Goal: Transaction & Acquisition: Book appointment/travel/reservation

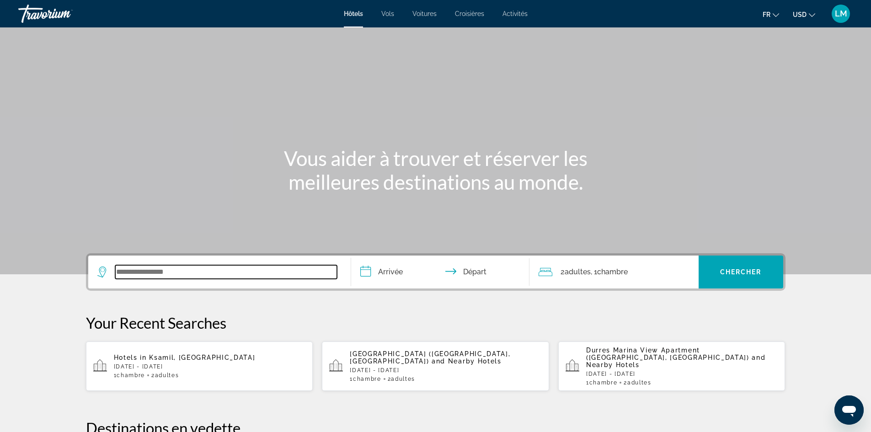
click at [165, 274] on input "Search widget" at bounding box center [226, 272] width 222 height 14
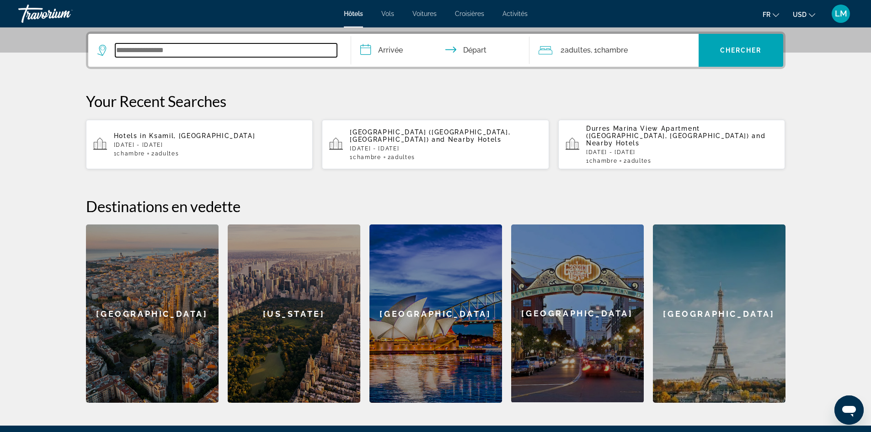
scroll to position [223, 0]
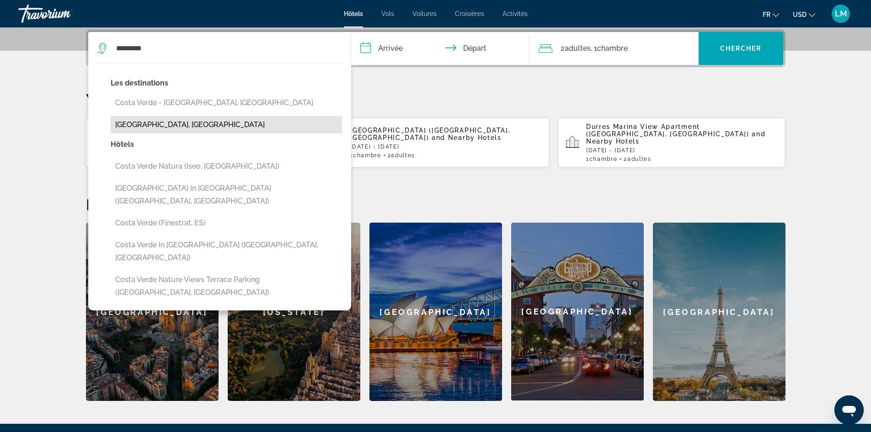
click at [154, 120] on button "[GEOGRAPHIC_DATA], [GEOGRAPHIC_DATA]" at bounding box center [226, 124] width 231 height 17
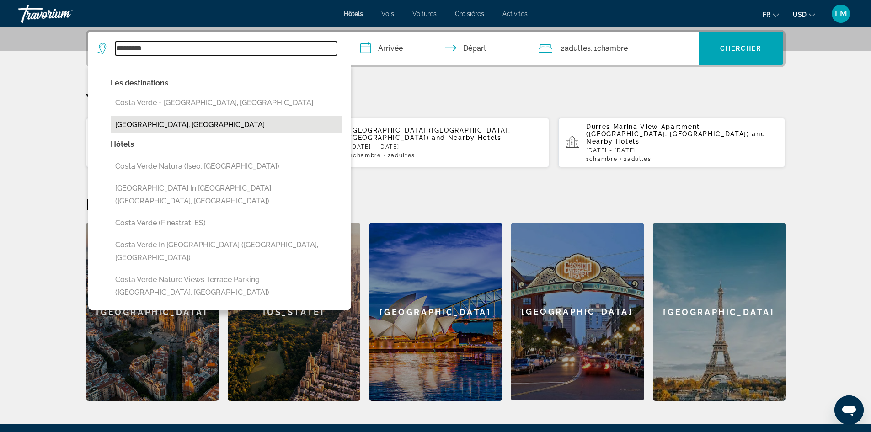
type input "**********"
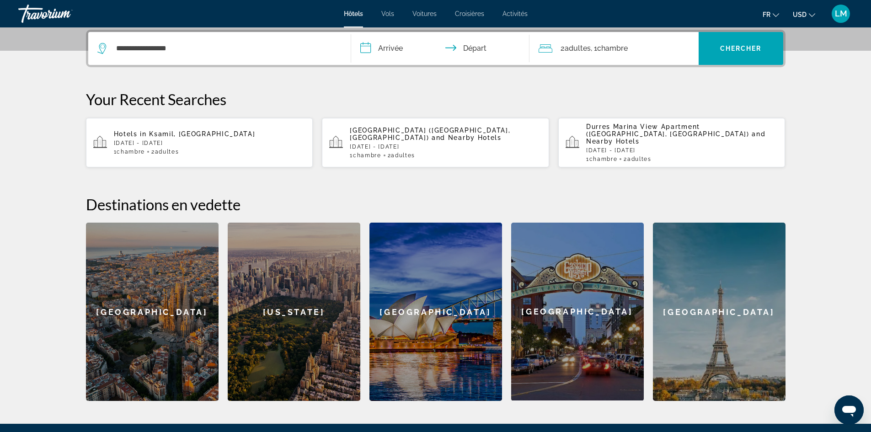
click at [404, 46] on input "**********" at bounding box center [442, 50] width 182 height 36
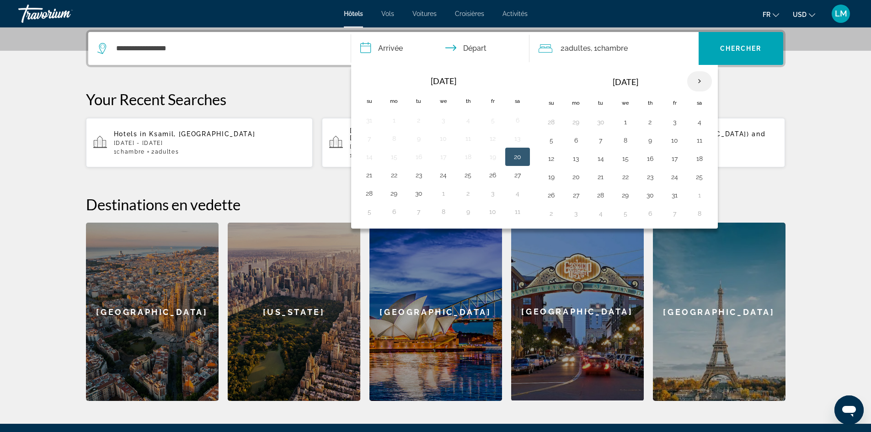
click at [698, 80] on th "Next month" at bounding box center [699, 81] width 25 height 20
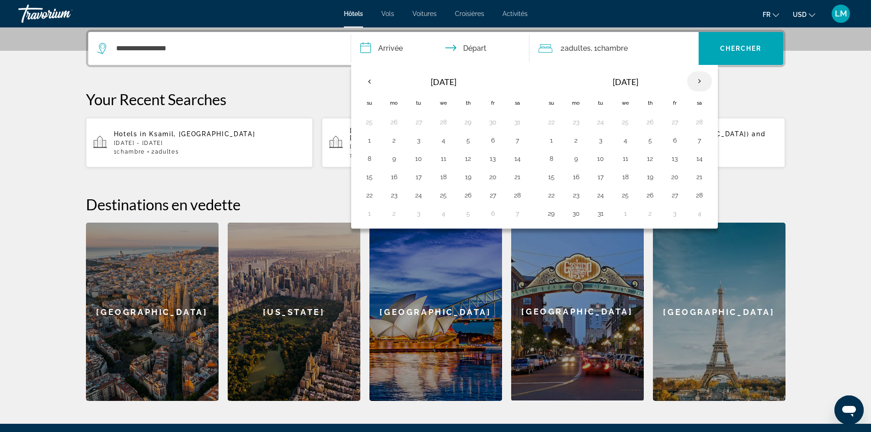
click at [698, 80] on th "Next month" at bounding box center [699, 81] width 25 height 20
click at [674, 136] on button "10" at bounding box center [674, 140] width 15 height 13
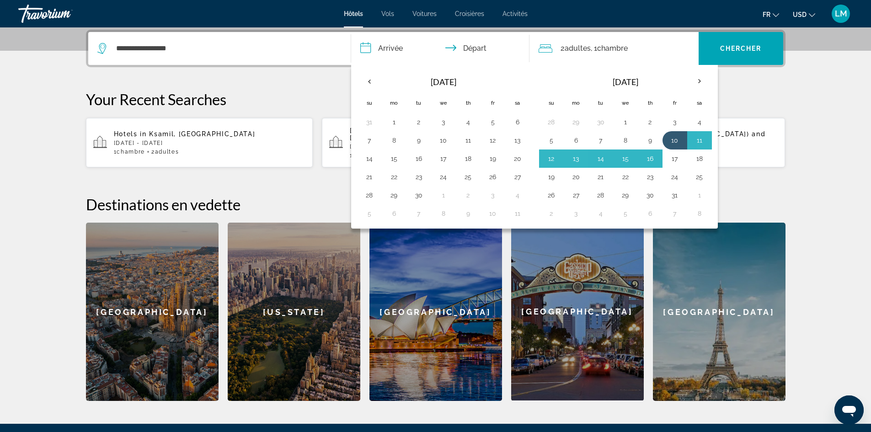
click at [675, 156] on button "17" at bounding box center [674, 158] width 15 height 13
type input "**********"
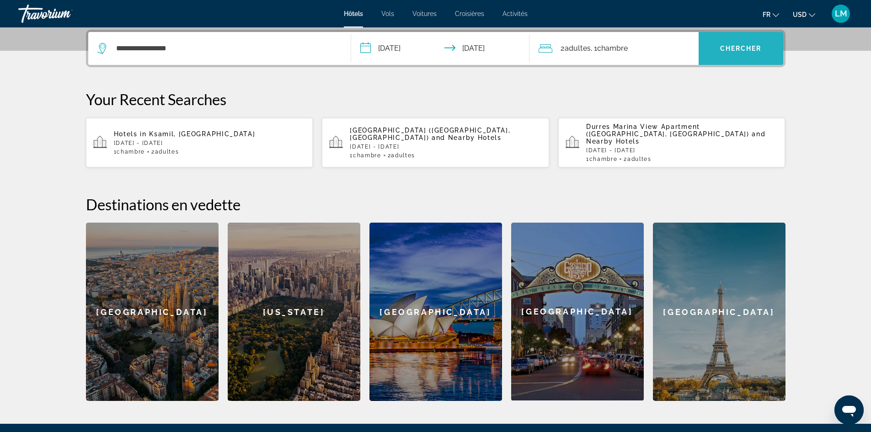
click at [734, 48] on span "Chercher" at bounding box center [741, 48] width 42 height 7
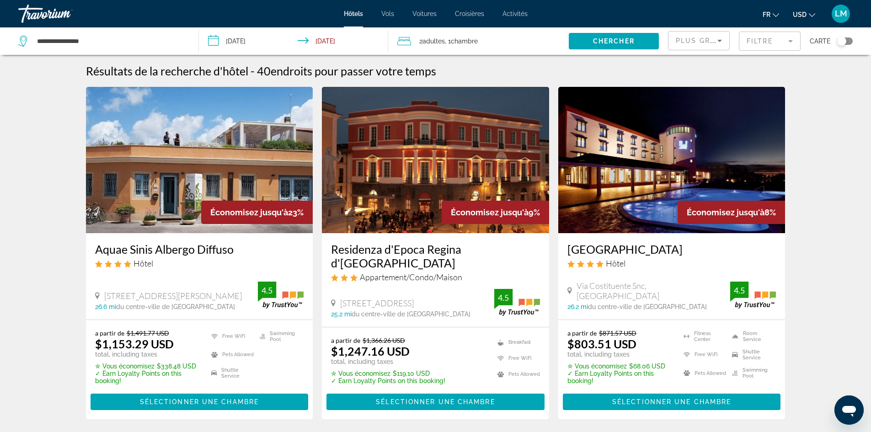
click at [188, 200] on img "Main content" at bounding box center [199, 160] width 227 height 146
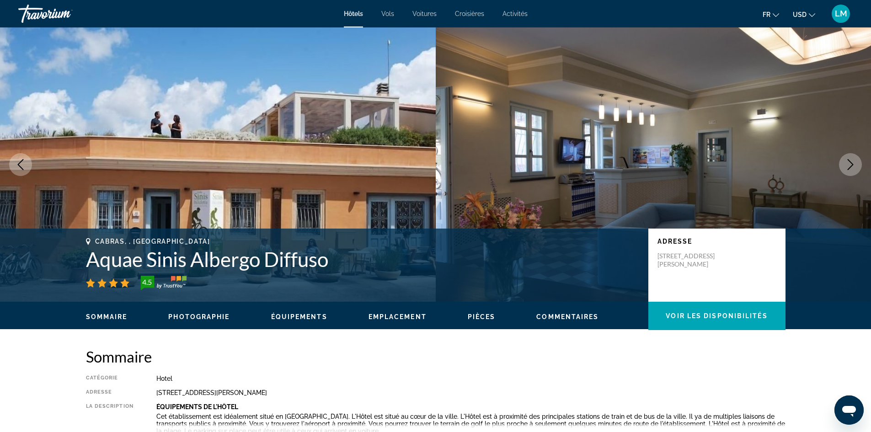
click at [852, 169] on icon "Next image" at bounding box center [850, 164] width 11 height 11
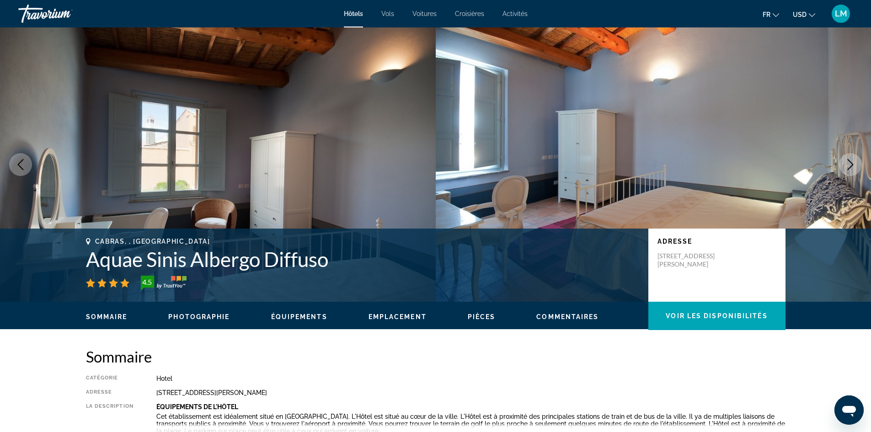
click at [845, 167] on icon "Next image" at bounding box center [850, 164] width 11 height 11
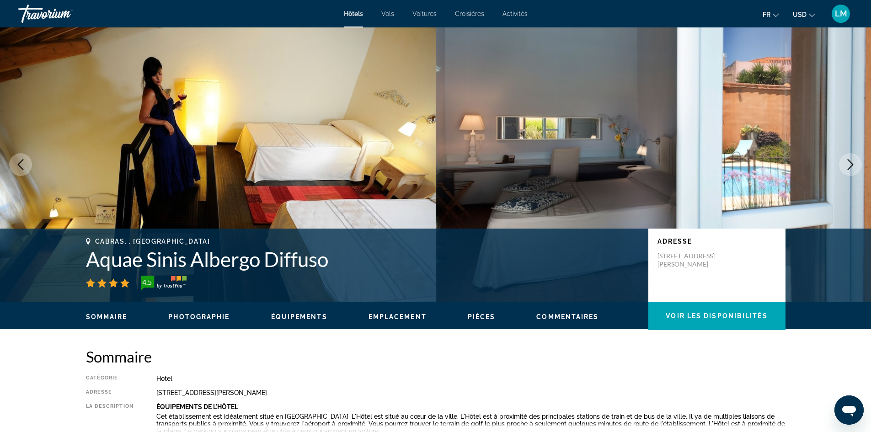
click at [844, 167] on button "Next image" at bounding box center [850, 164] width 23 height 23
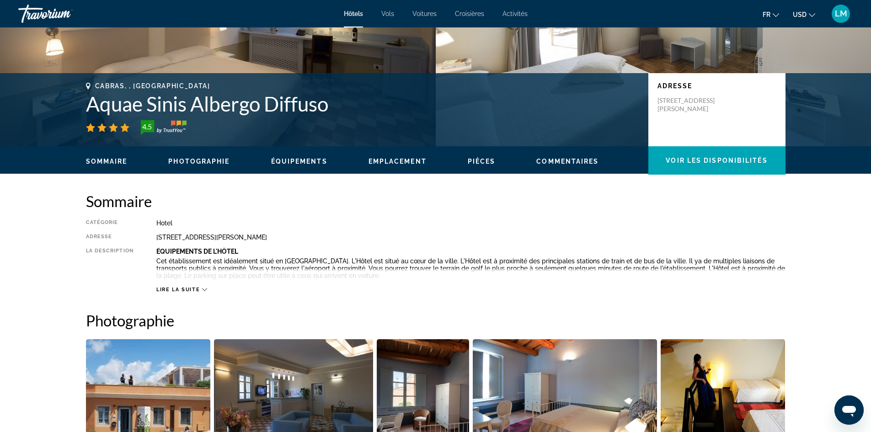
scroll to position [274, 0]
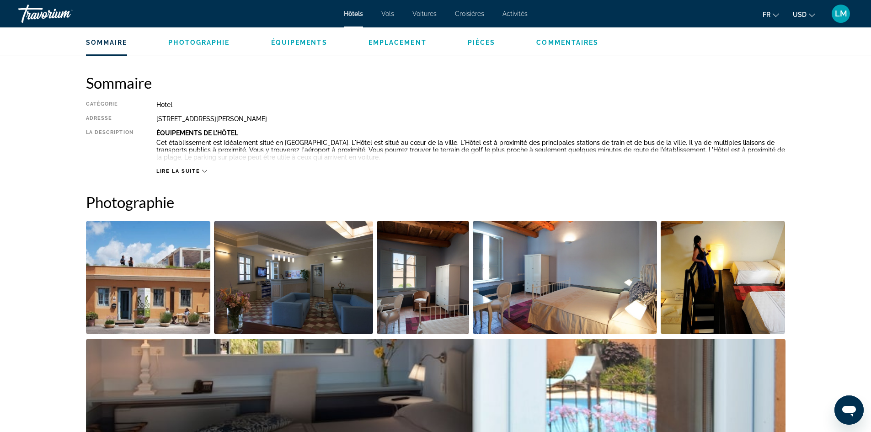
click at [185, 169] on span "Lire la suite" at bounding box center [177, 171] width 43 height 6
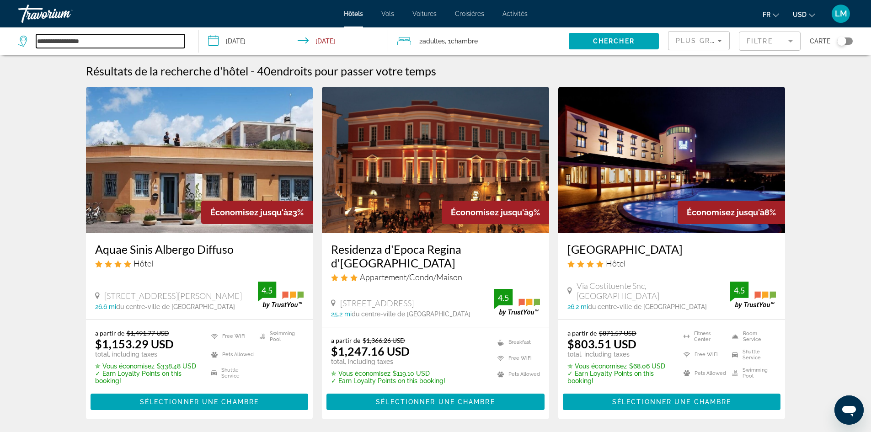
drag, startPoint x: 110, startPoint y: 41, endPoint x: 22, endPoint y: 41, distance: 87.7
click at [22, 41] on div "**********" at bounding box center [101, 41] width 166 height 14
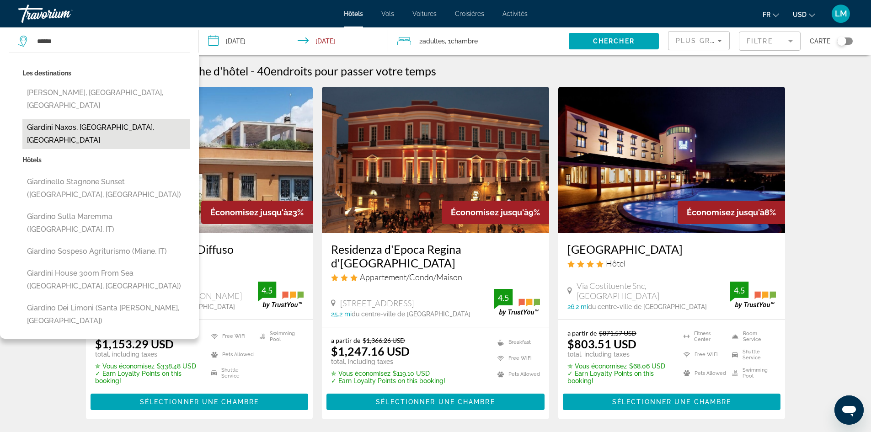
click at [65, 119] on button "Giardini Naxos, [GEOGRAPHIC_DATA], [GEOGRAPHIC_DATA]" at bounding box center [105, 134] width 167 height 30
type input "**********"
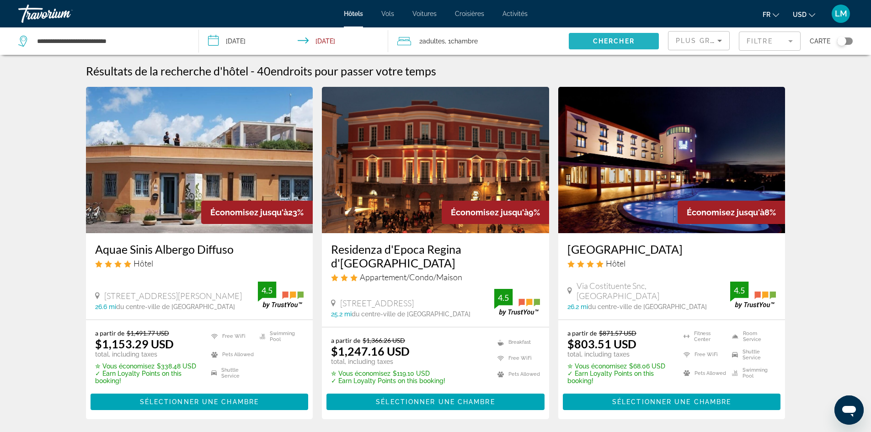
click at [631, 39] on span "Chercher" at bounding box center [614, 40] width 42 height 7
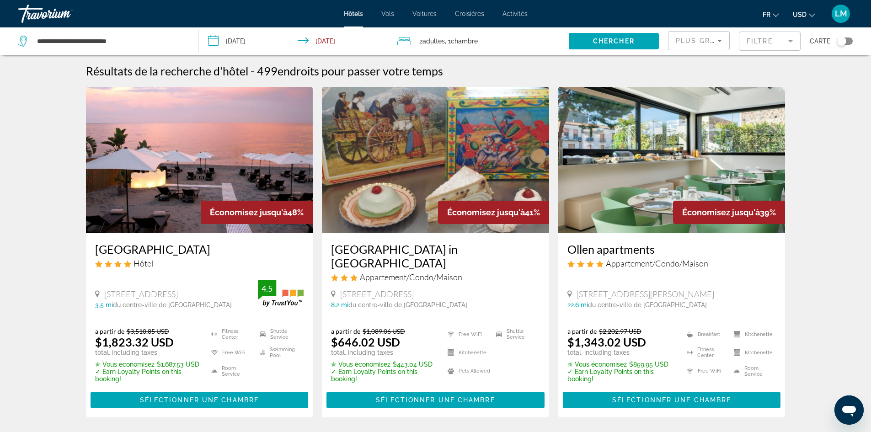
click at [167, 194] on img "Main content" at bounding box center [199, 160] width 227 height 146
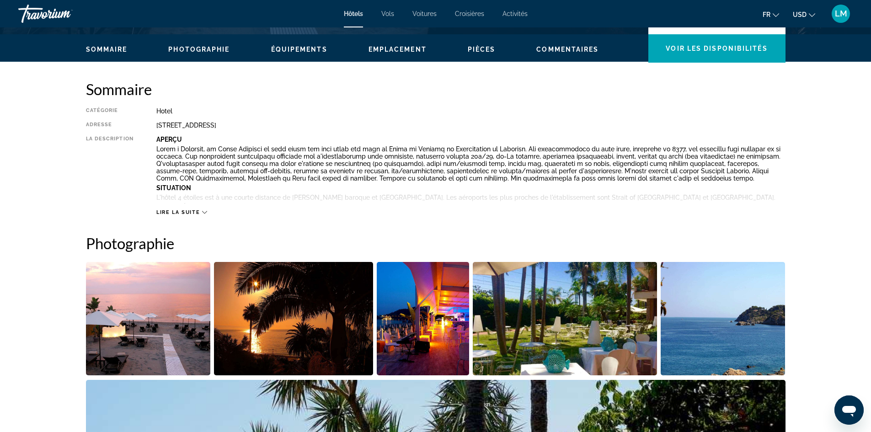
scroll to position [91, 0]
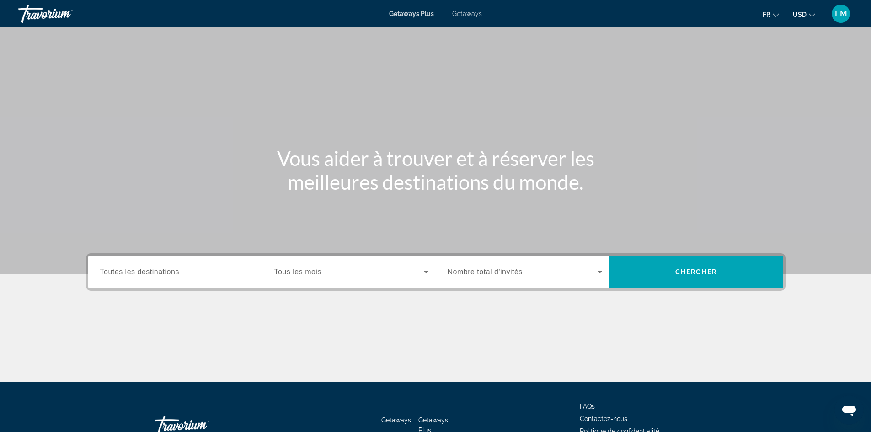
click at [471, 13] on span "Getaways" at bounding box center [467, 13] width 30 height 7
click at [193, 270] on input "Destination Toutes les destinations" at bounding box center [177, 272] width 154 height 11
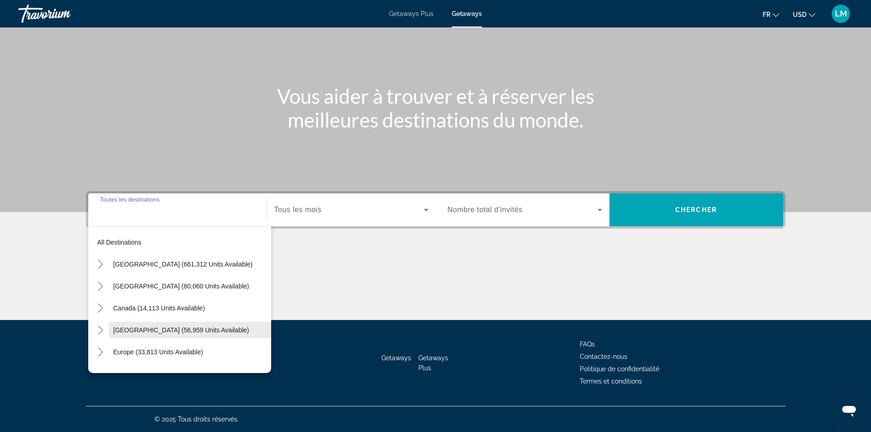
scroll to position [46, 0]
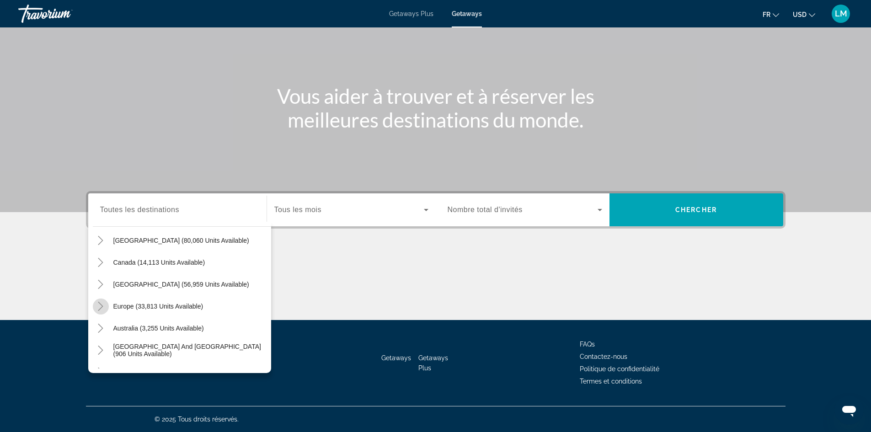
click at [99, 304] on icon "Toggle Europe (33,813 units available)" at bounding box center [100, 306] width 9 height 9
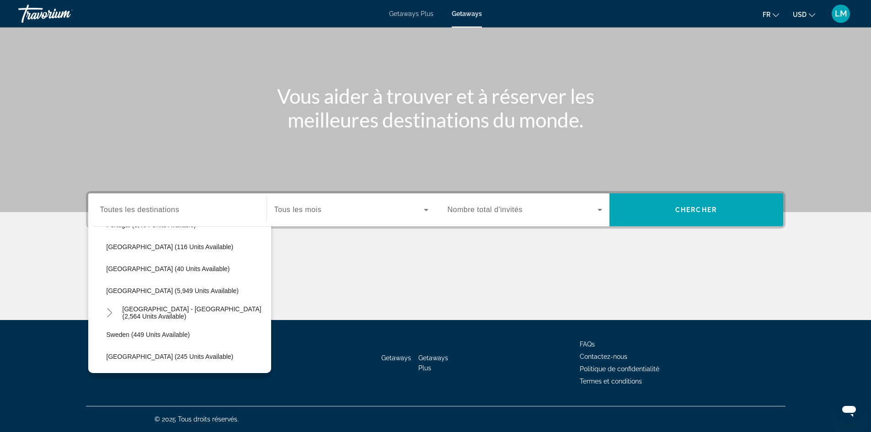
scroll to position [480, 0]
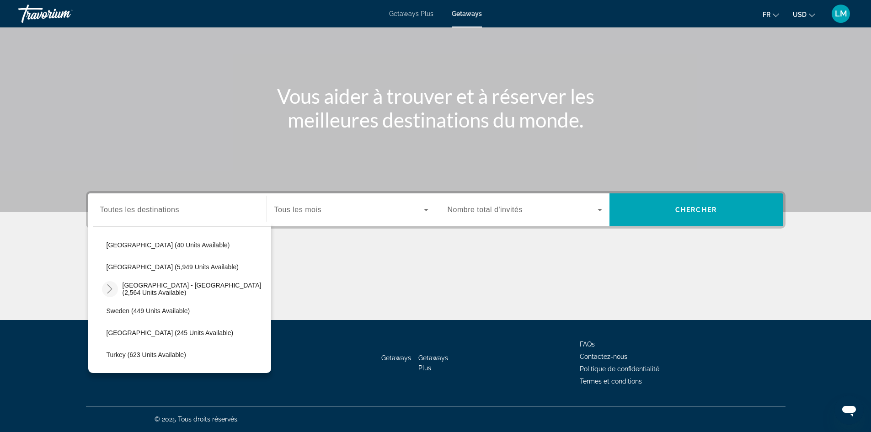
click at [111, 286] on icon "Toggle Spain - Canary Islands (2,564 units available)" at bounding box center [109, 288] width 9 height 9
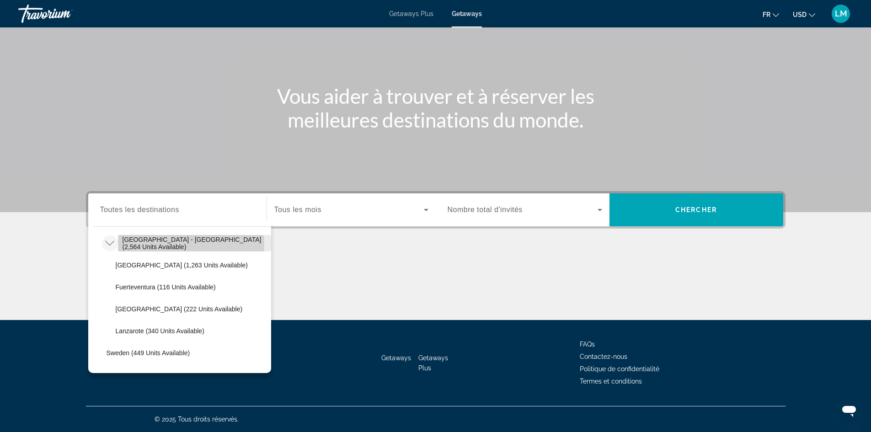
click at [169, 244] on span "Spain - Canary Islands (2,564 units available)" at bounding box center [194, 243] width 144 height 15
type input "**********"
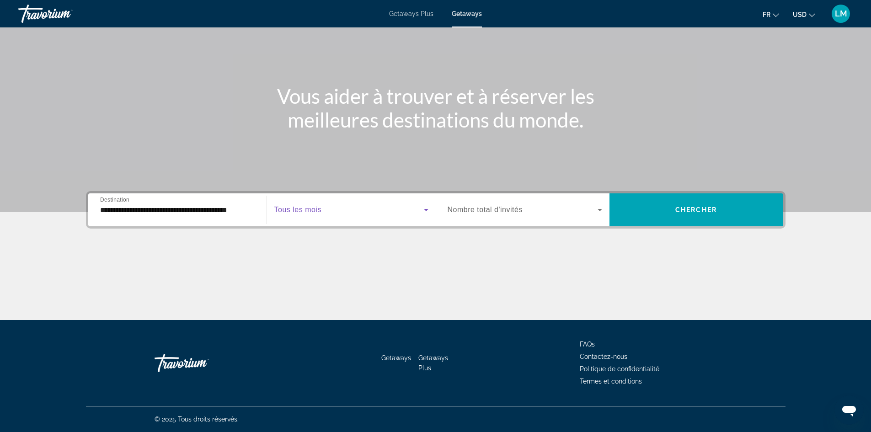
click at [327, 209] on span "Search widget" at bounding box center [348, 209] width 149 height 11
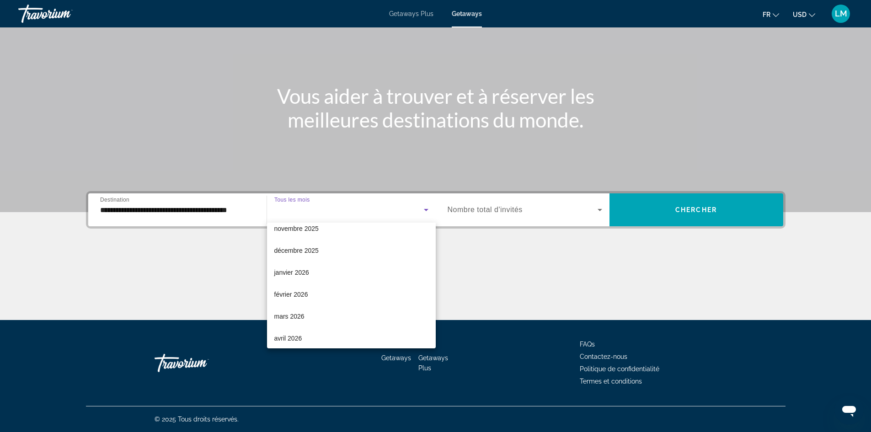
scroll to position [91, 0]
click at [316, 316] on mat-option "avril 2026" at bounding box center [351, 321] width 169 height 22
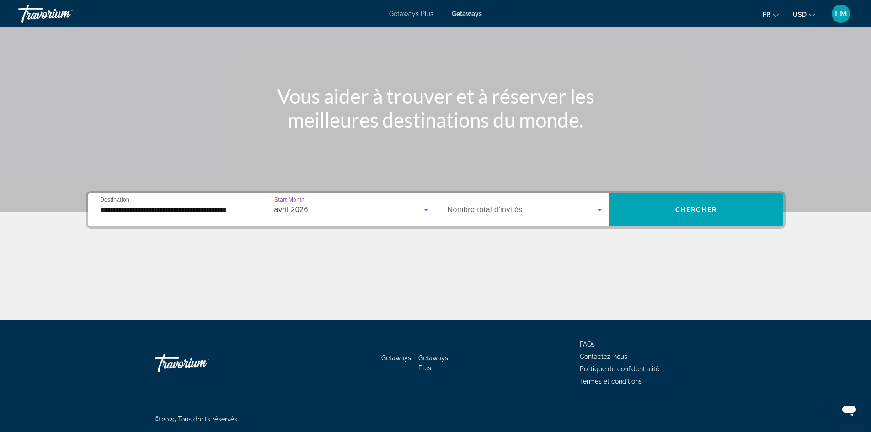
click at [602, 207] on icon "Search widget" at bounding box center [599, 209] width 11 height 11
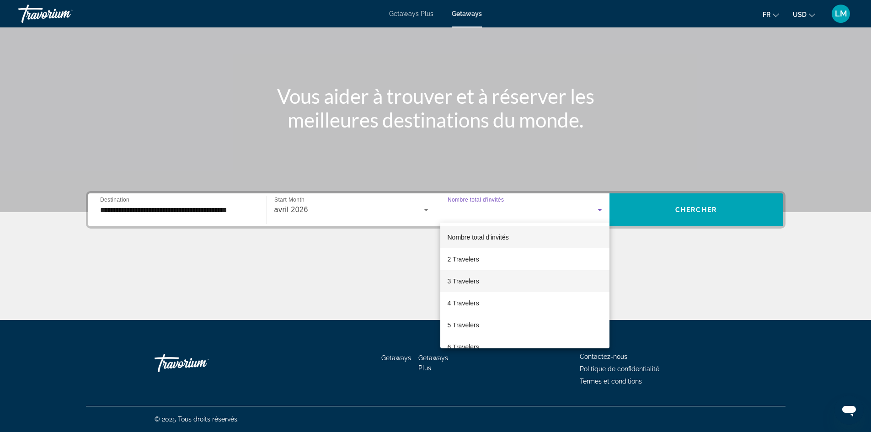
click at [521, 278] on mat-option "3 Travelers" at bounding box center [524, 281] width 169 height 22
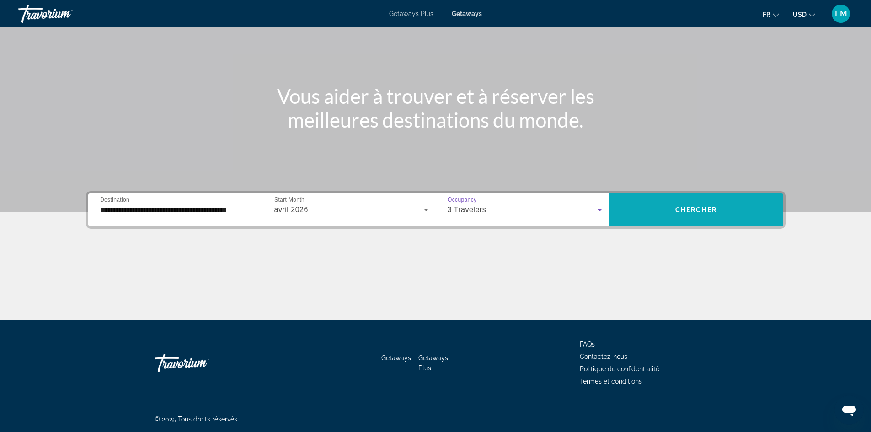
click at [690, 204] on span "Search widget" at bounding box center [696, 210] width 174 height 22
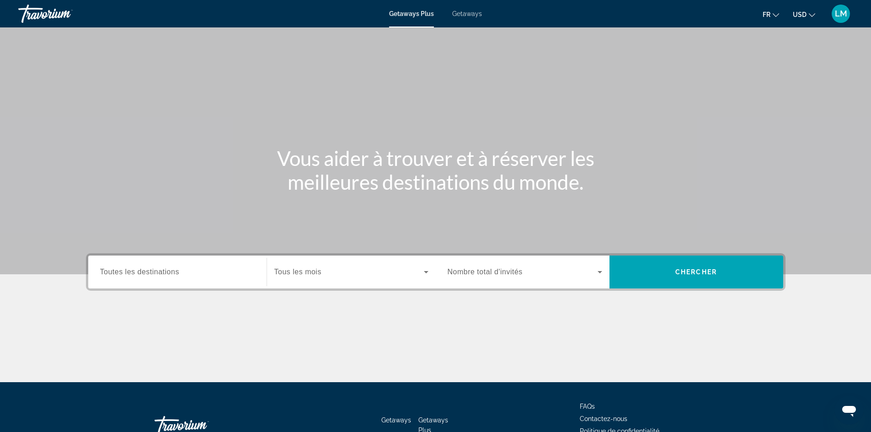
click at [469, 13] on span "Getaways" at bounding box center [467, 13] width 30 height 7
click at [179, 269] on span "Toutes les destinations" at bounding box center [139, 272] width 79 height 8
click at [179, 269] on input "Destination Toutes les destinations" at bounding box center [177, 272] width 154 height 11
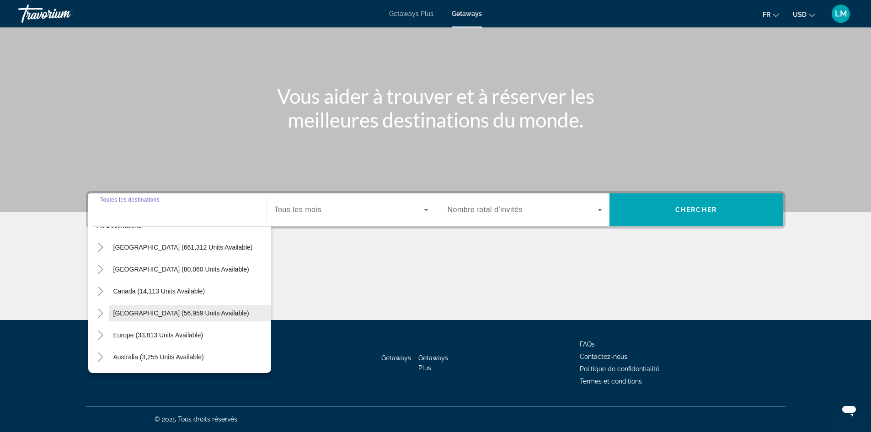
scroll to position [46, 0]
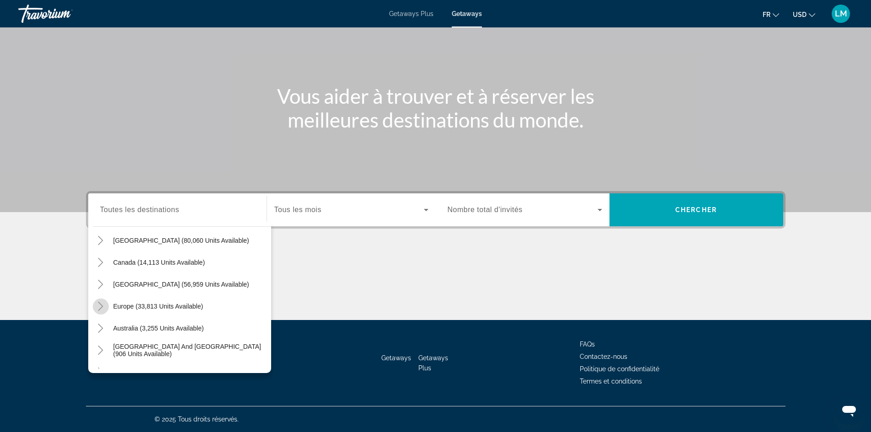
click at [99, 303] on icon "Toggle Europe (33,813 units available)" at bounding box center [100, 306] width 5 height 9
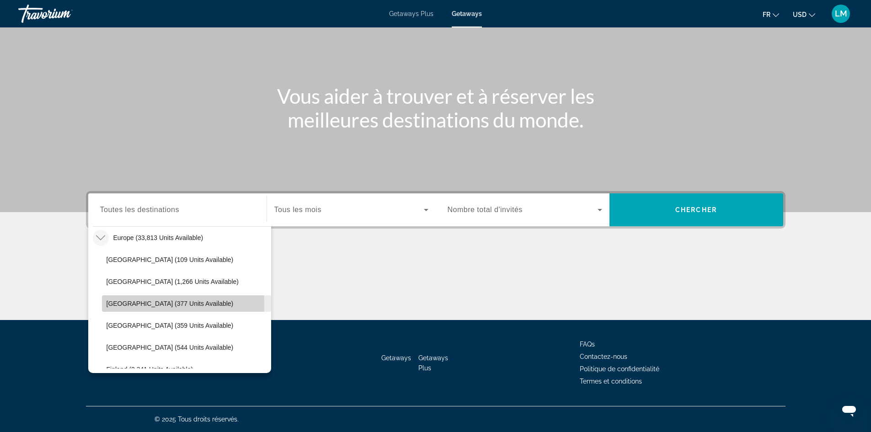
click at [141, 304] on span "Belgium (377 units available)" at bounding box center [169, 303] width 127 height 7
type input "**********"
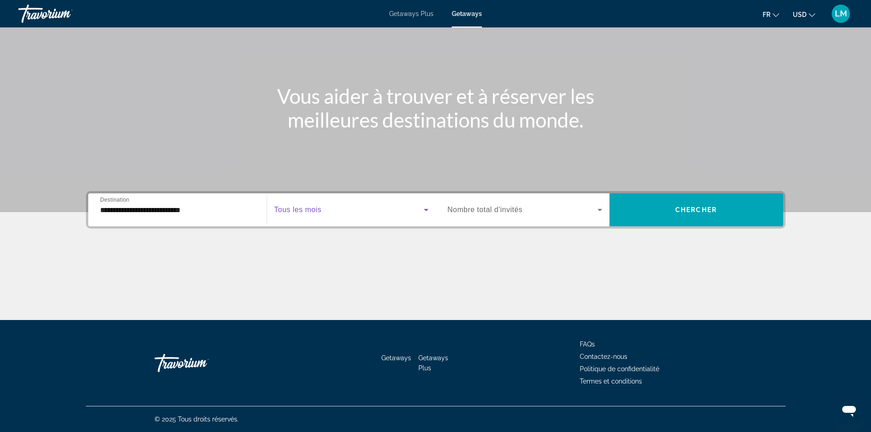
click at [327, 209] on span "Search widget" at bounding box center [348, 209] width 149 height 11
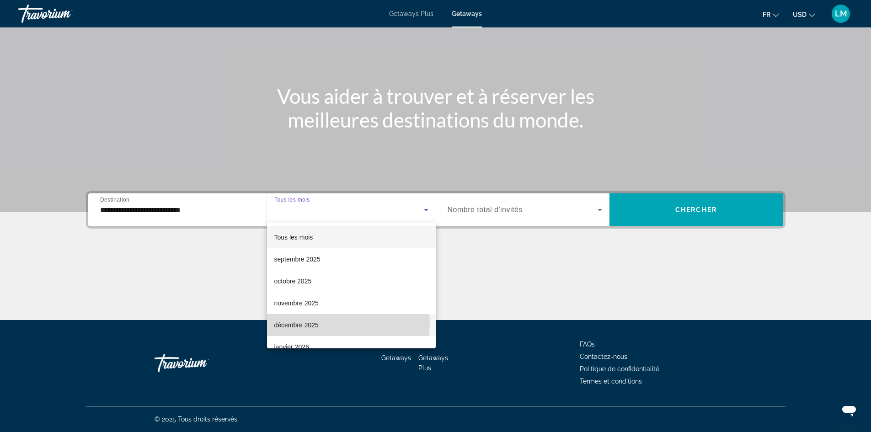
click at [344, 323] on mat-option "décembre 2025" at bounding box center [351, 325] width 169 height 22
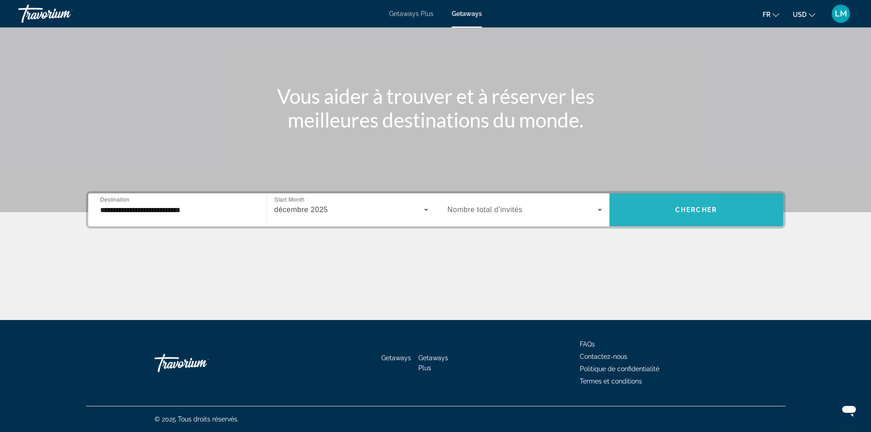
click at [637, 212] on span "Search widget" at bounding box center [696, 210] width 174 height 22
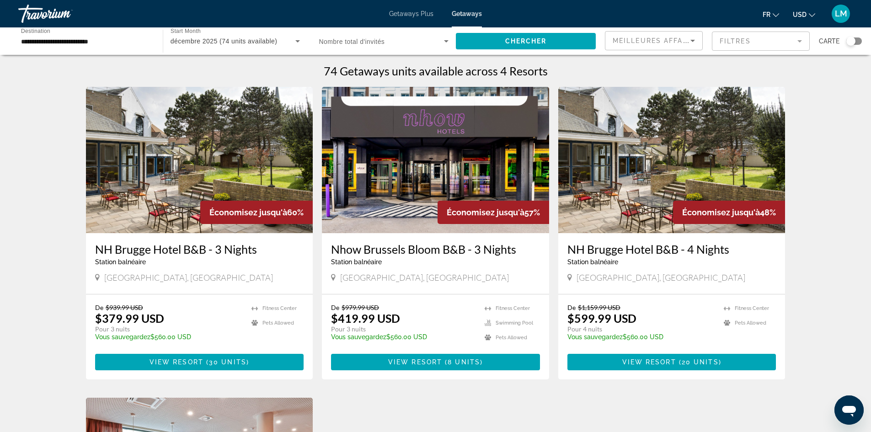
click at [465, 14] on span "Getaways" at bounding box center [466, 13] width 30 height 7
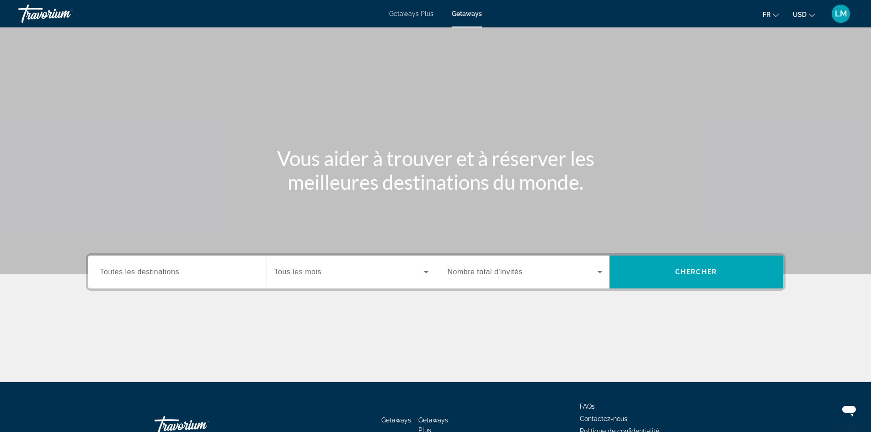
click at [194, 265] on div "Search widget" at bounding box center [177, 272] width 154 height 26
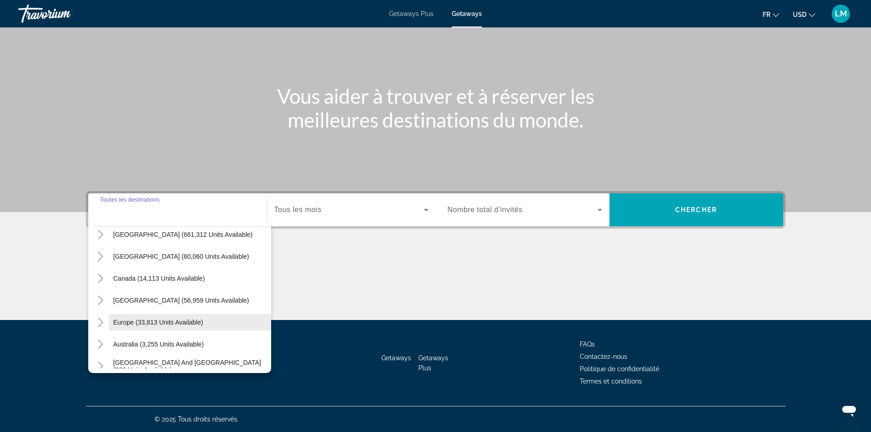
scroll to position [46, 0]
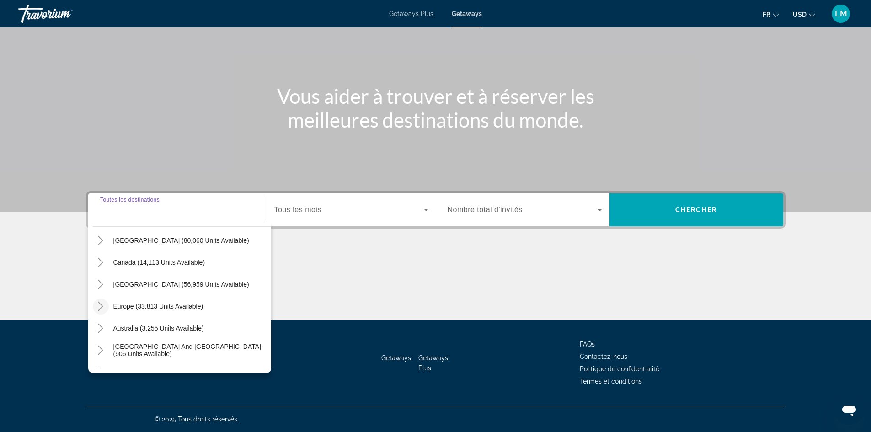
click at [99, 307] on icon "Toggle Europe (33,813 units available)" at bounding box center [100, 306] width 9 height 9
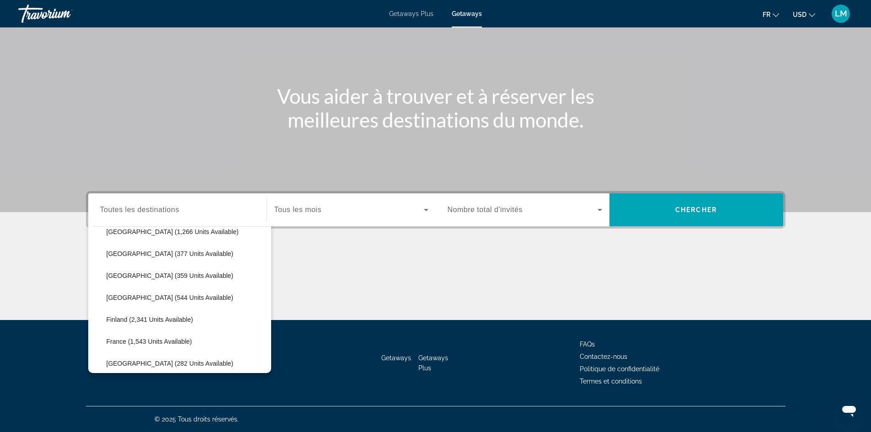
scroll to position [160, 0]
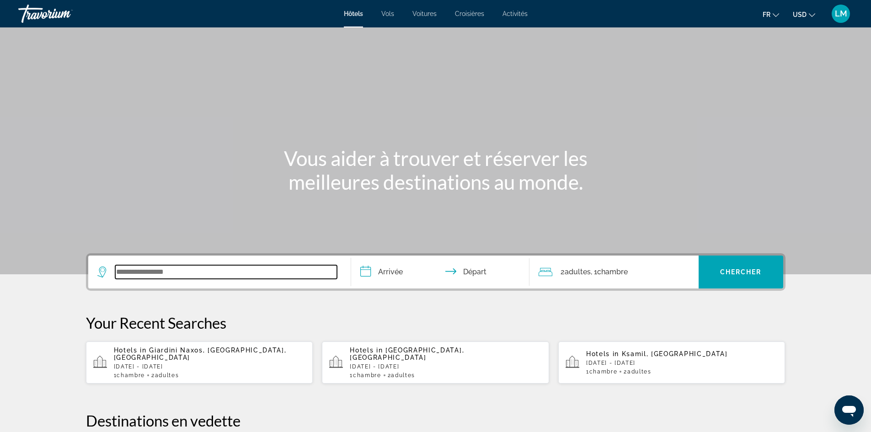
click at [204, 266] on input "Search widget" at bounding box center [226, 272] width 222 height 14
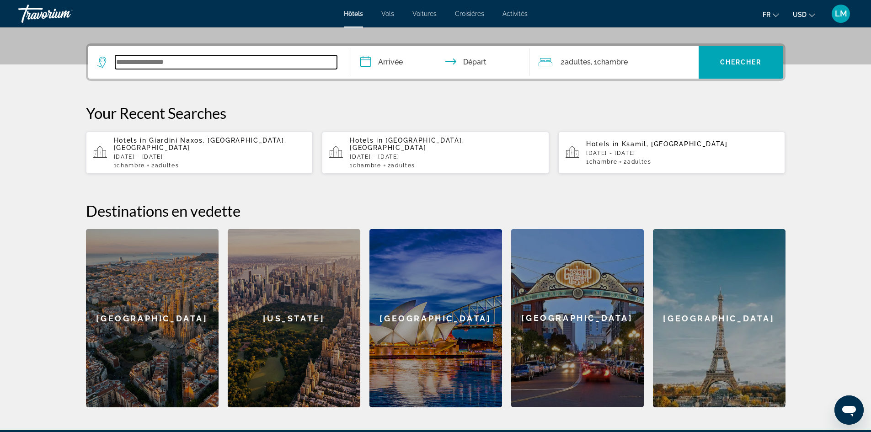
scroll to position [223, 0]
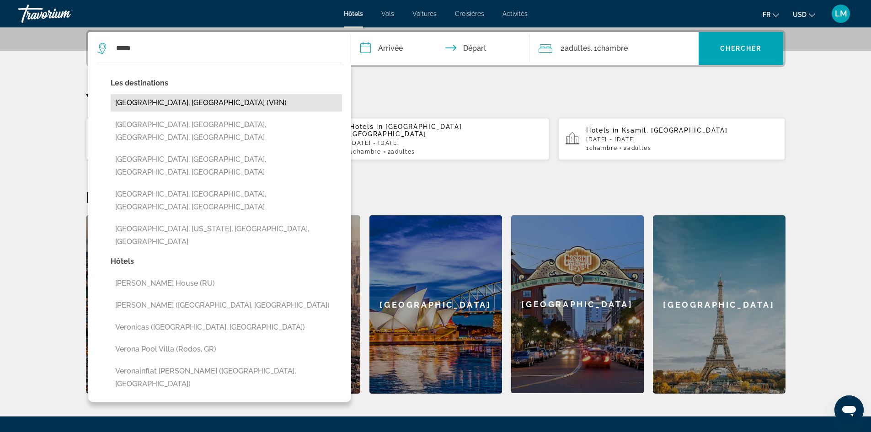
click at [153, 101] on button "[GEOGRAPHIC_DATA], [GEOGRAPHIC_DATA] (VRN)" at bounding box center [226, 102] width 231 height 17
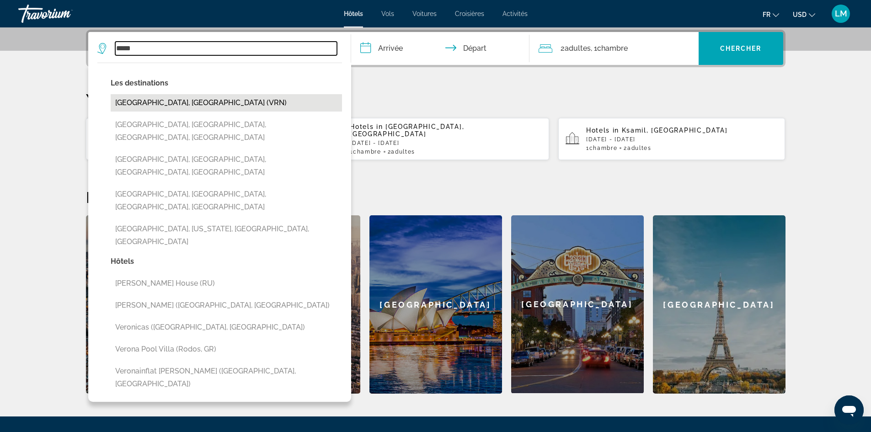
type input "**********"
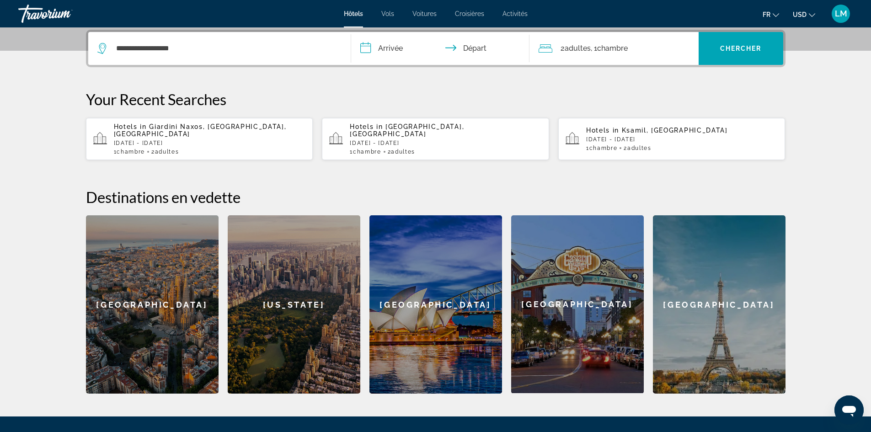
click at [390, 47] on input "**********" at bounding box center [442, 50] width 182 height 36
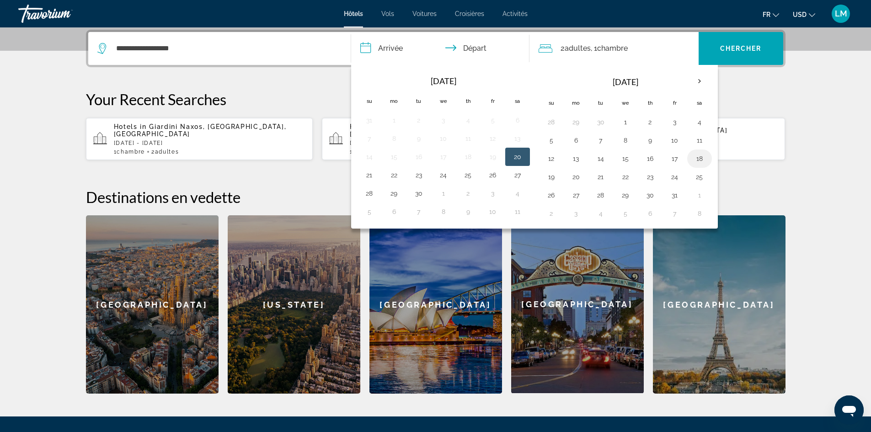
click at [699, 159] on button "18" at bounding box center [699, 158] width 15 height 13
click at [599, 175] on button "21" at bounding box center [600, 176] width 15 height 13
type input "**********"
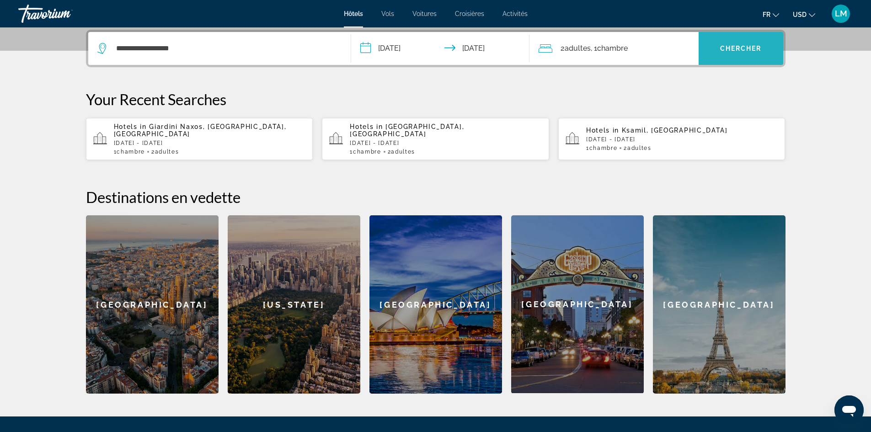
click at [731, 44] on span "Search widget" at bounding box center [740, 48] width 85 height 22
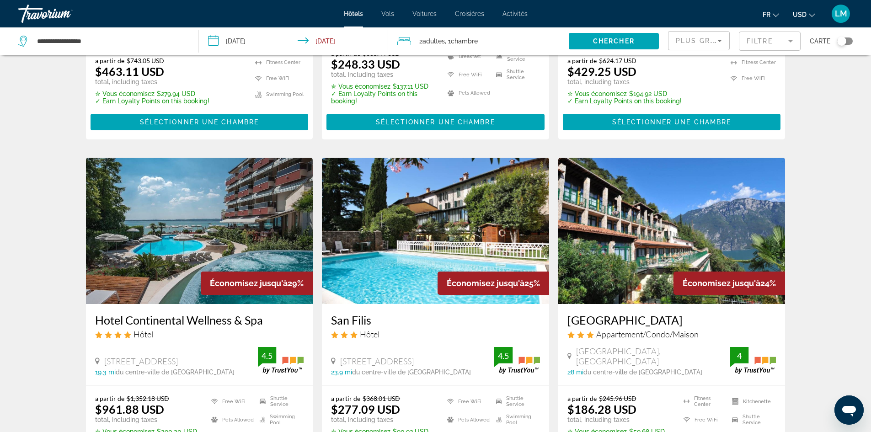
scroll to position [320, 0]
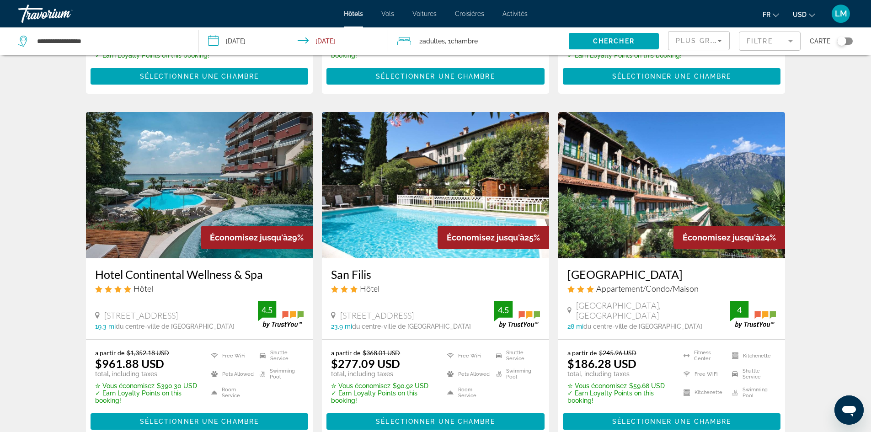
click at [652, 210] on img "Main content" at bounding box center [671, 185] width 227 height 146
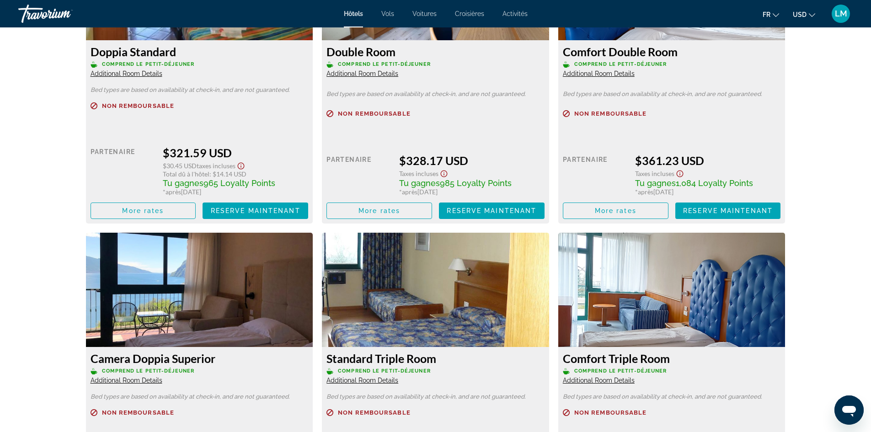
scroll to position [1691, 0]
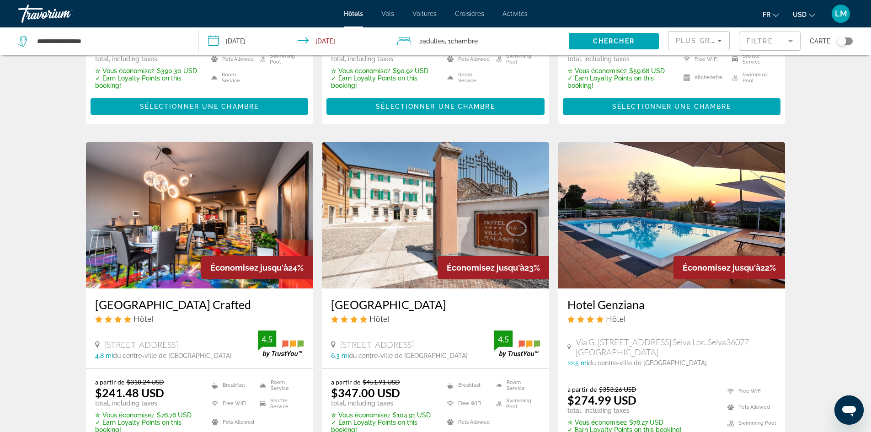
scroll to position [633, 0]
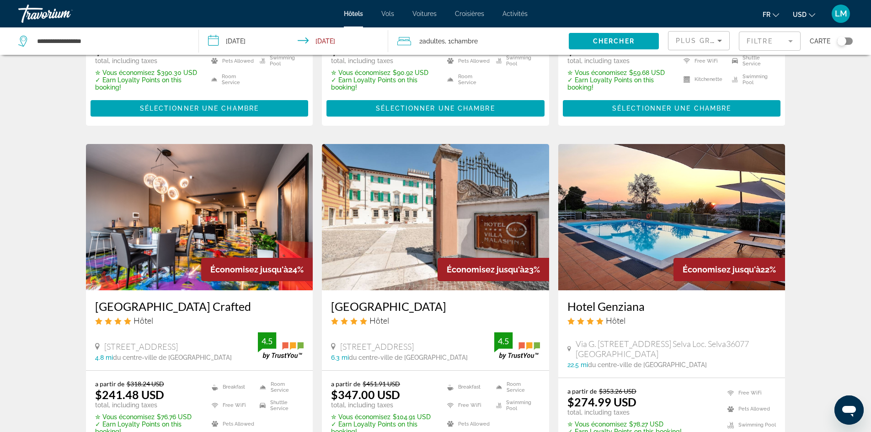
click at [637, 233] on img "Main content" at bounding box center [671, 217] width 227 height 146
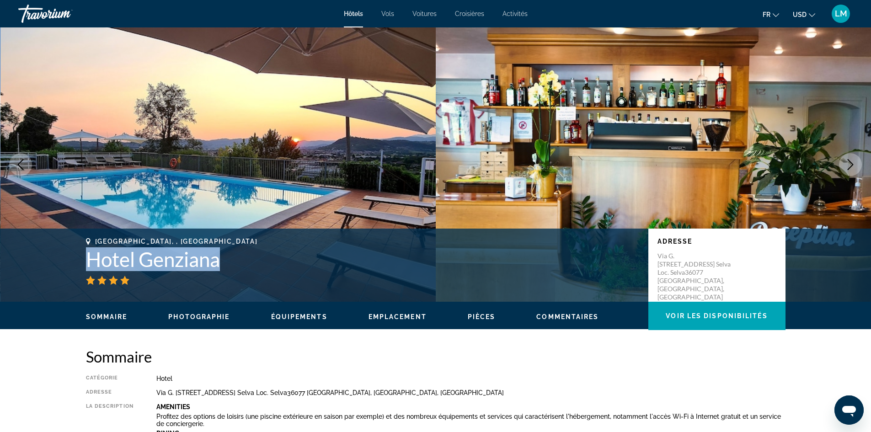
drag, startPoint x: 88, startPoint y: 258, endPoint x: 229, endPoint y: 259, distance: 141.7
click at [228, 260] on h1 "Hotel Genziana" at bounding box center [362, 259] width 553 height 24
copy h1 "Hotel Genziana"
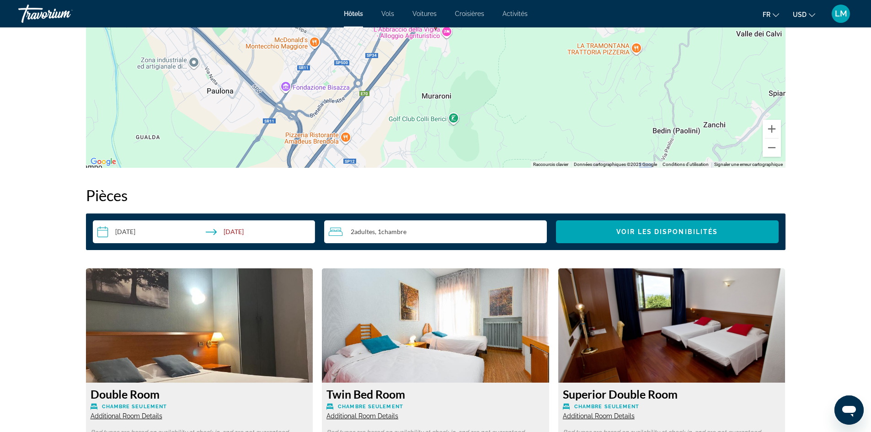
scroll to position [960, 0]
